Goal: Navigation & Orientation: Find specific page/section

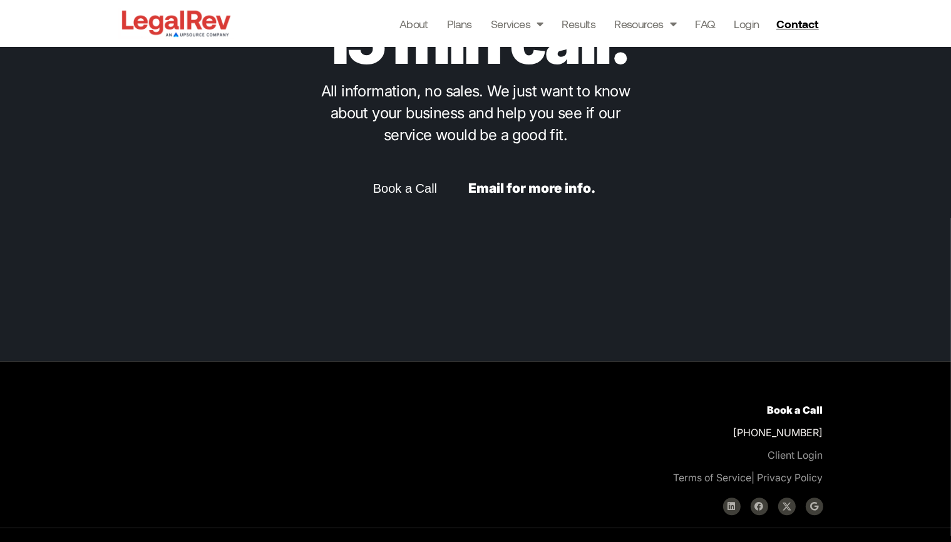
scroll to position [3208, 0]
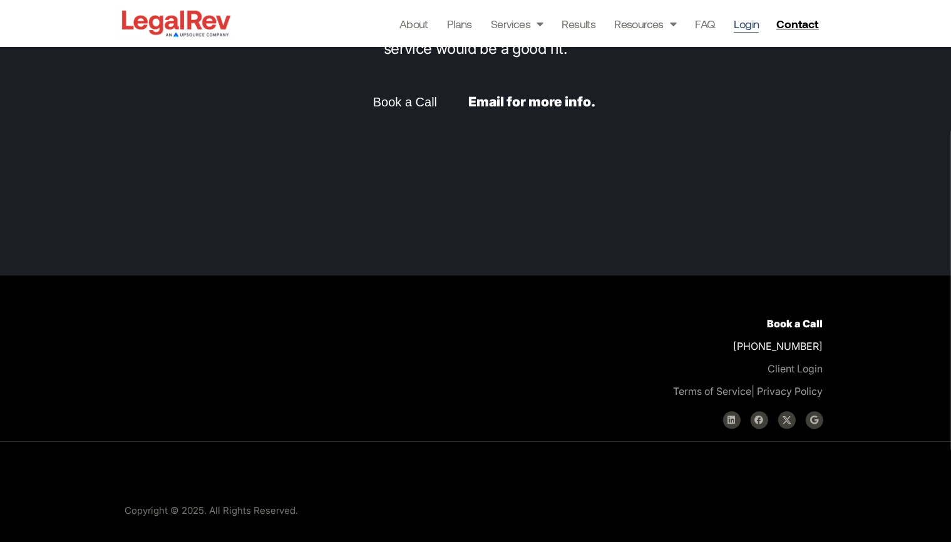
click at [756, 21] on link "Login" at bounding box center [745, 24] width 25 height 18
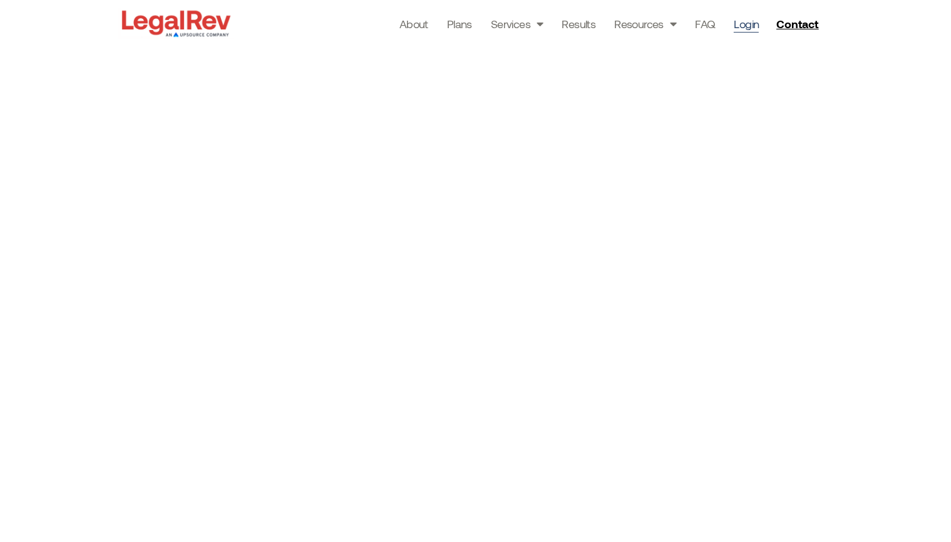
scroll to position [95, 0]
click at [579, 16] on link "Results" at bounding box center [578, 24] width 34 height 18
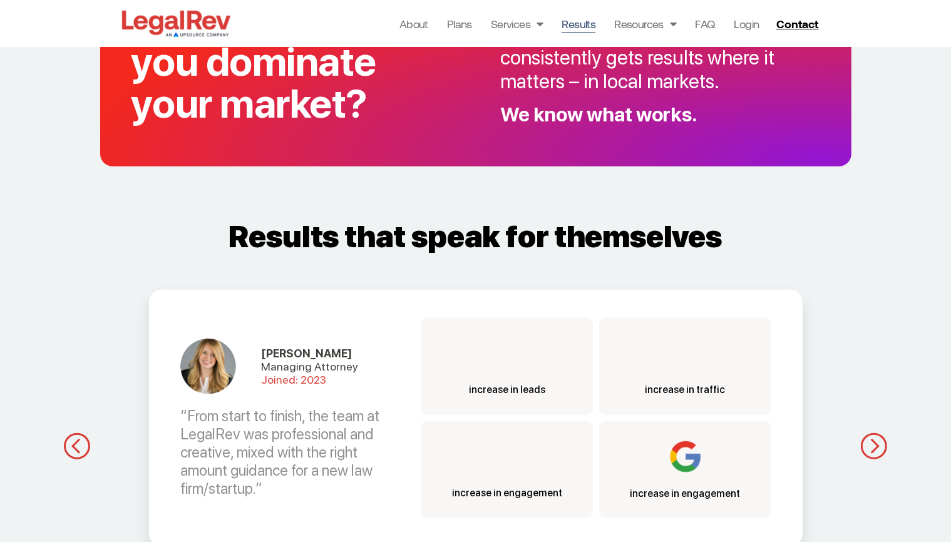
scroll to position [1039, 0]
